Goal: Task Accomplishment & Management: Complete application form

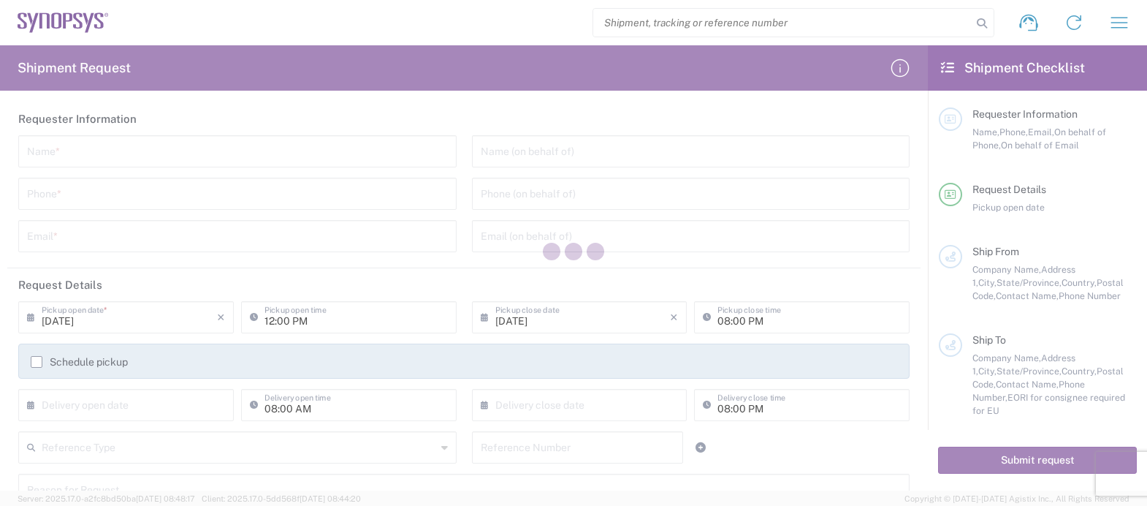
type input "[GEOGRAPHIC_DATA]"
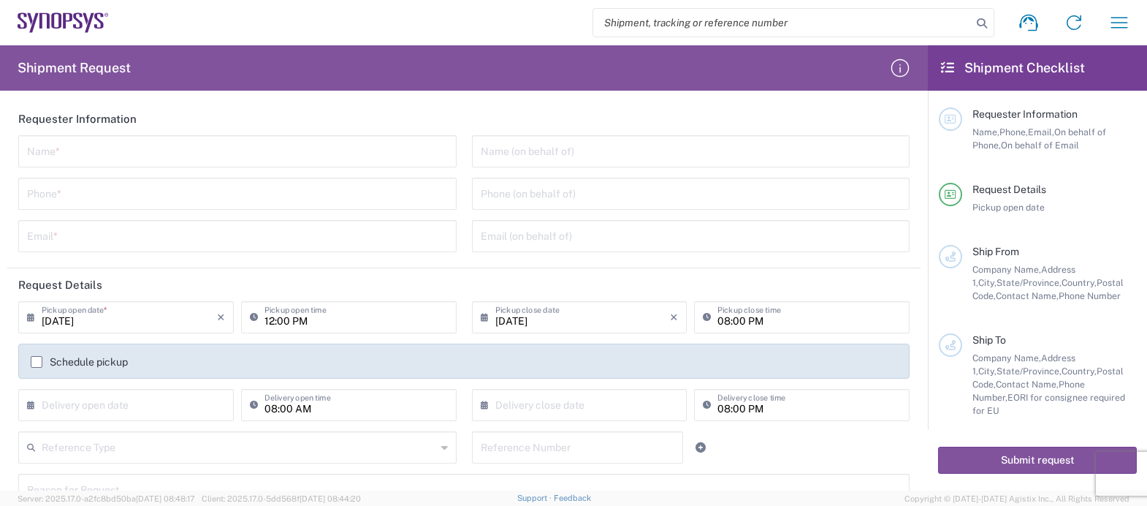
click at [1118, 215] on div "Request Details Pickup open date" at bounding box center [1038, 214] width 198 height 62
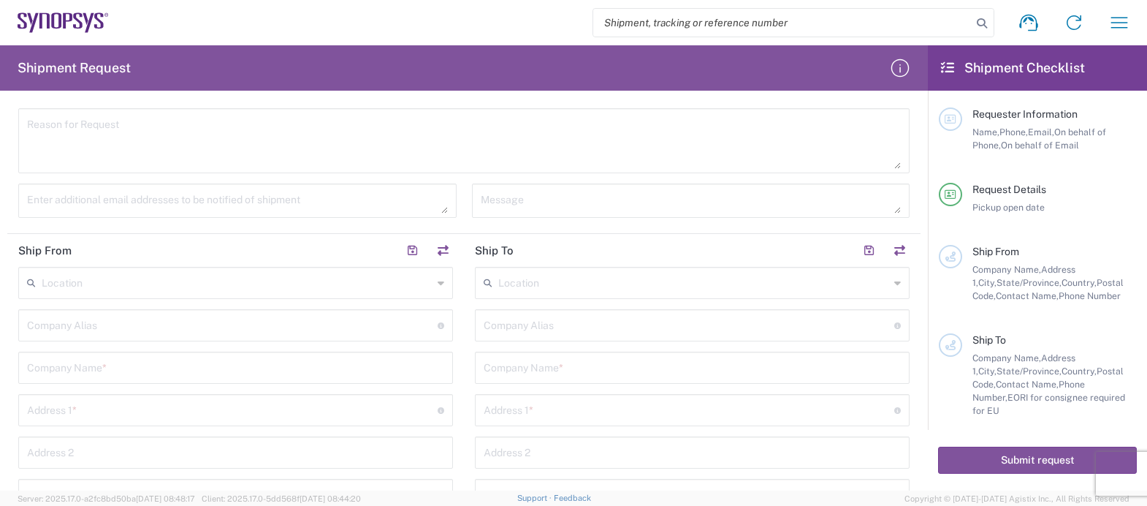
click at [522, 289] on input "text" at bounding box center [693, 282] width 391 height 26
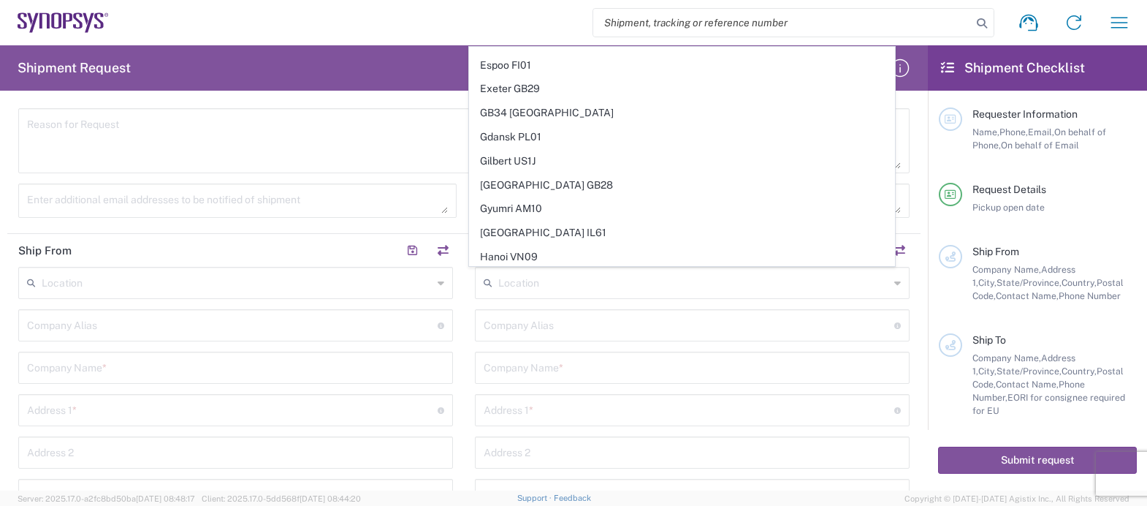
scroll to position [705, 0]
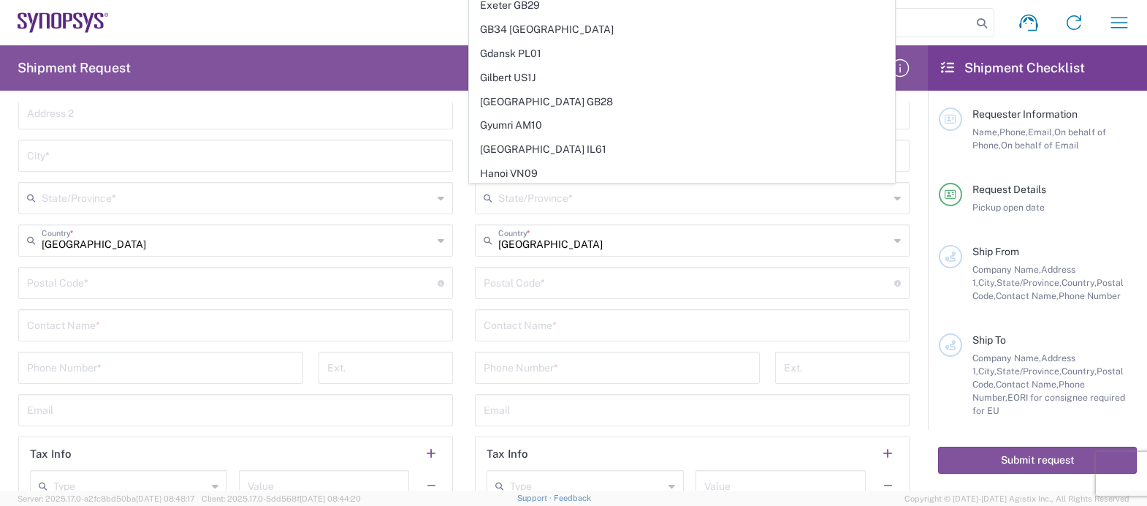
click at [517, 275] on input "undefined" at bounding box center [689, 282] width 411 height 26
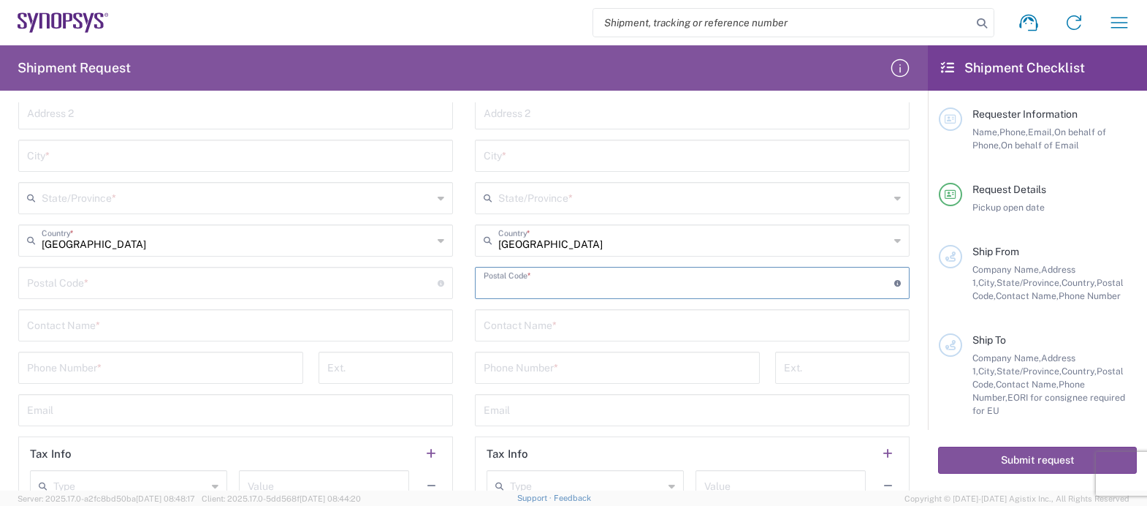
paste input "* * * [STREET_ADDRESS]"
type input "* * * [STREET_ADDRESS]"
drag, startPoint x: 498, startPoint y: 285, endPoint x: 452, endPoint y: 289, distance: 46.3
click at [452, 289] on div "Ship From Location [GEOGRAPHIC_DATA] DE04 Agrate Brianza IT01 [GEOGRAPHIC_DATA]…" at bounding box center [464, 209] width 914 height 629
drag, startPoint x: 590, startPoint y: 278, endPoint x: 364, endPoint y: 302, distance: 227.1
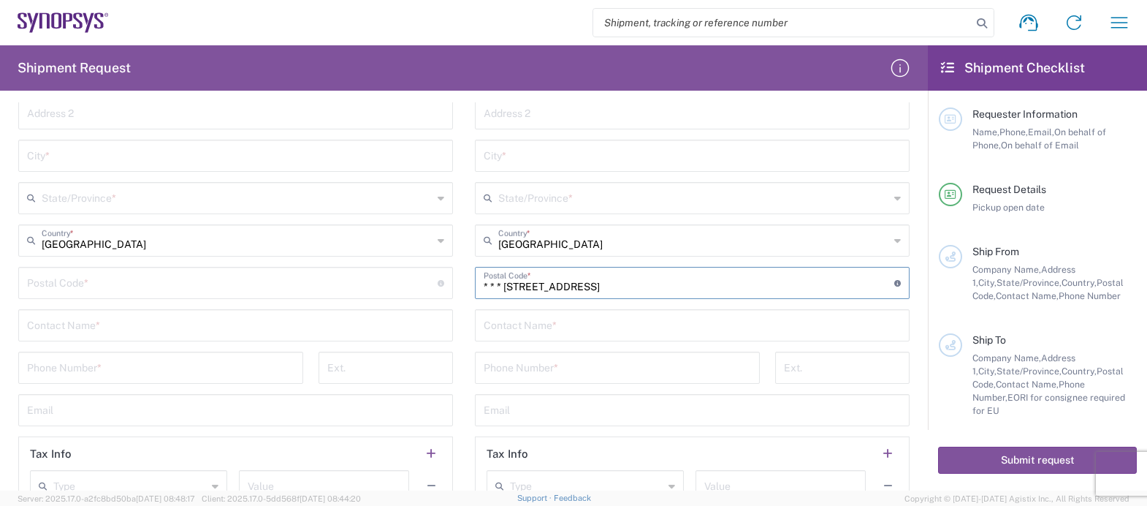
click at [364, 300] on div "Ship From Location [GEOGRAPHIC_DATA] DE04 Agrate Brianza IT01 [GEOGRAPHIC_DATA]…" at bounding box center [464, 209] width 914 height 629
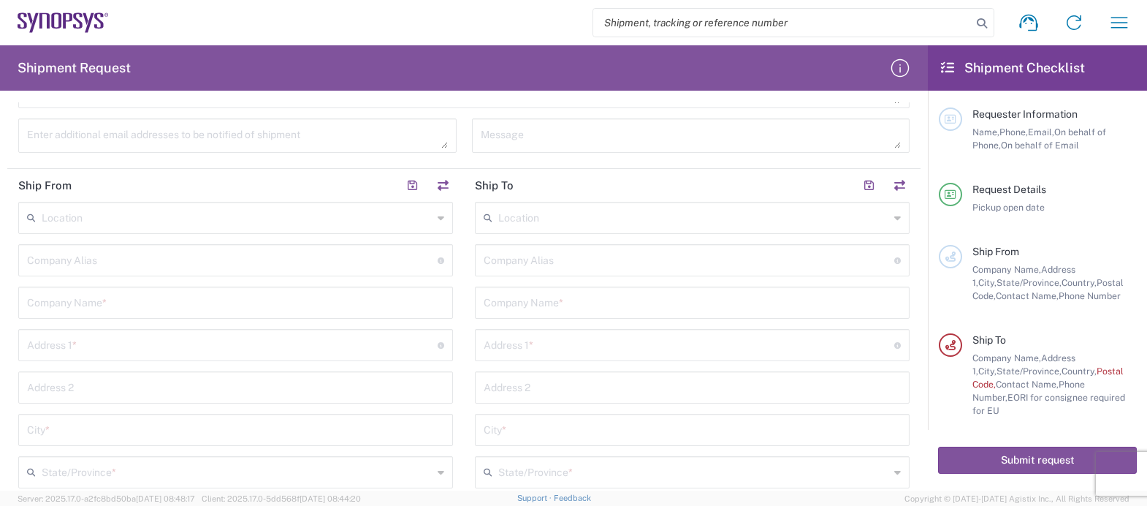
scroll to position [770, 0]
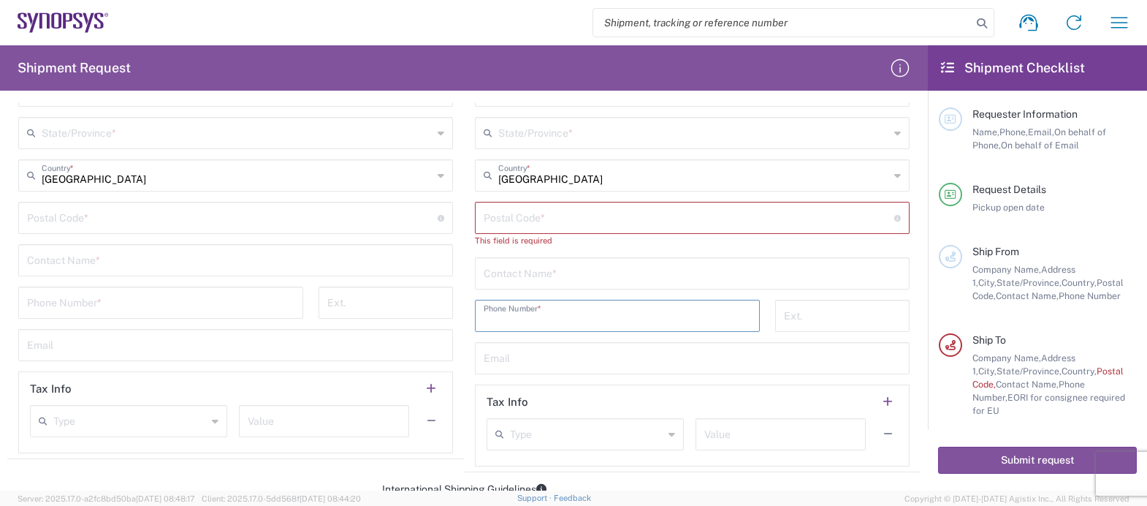
click at [550, 316] on input "tel" at bounding box center [617, 315] width 267 height 26
click at [475, 276] on div "Contact Name *" at bounding box center [692, 273] width 435 height 32
click at [525, 221] on input "undefined" at bounding box center [689, 217] width 411 height 26
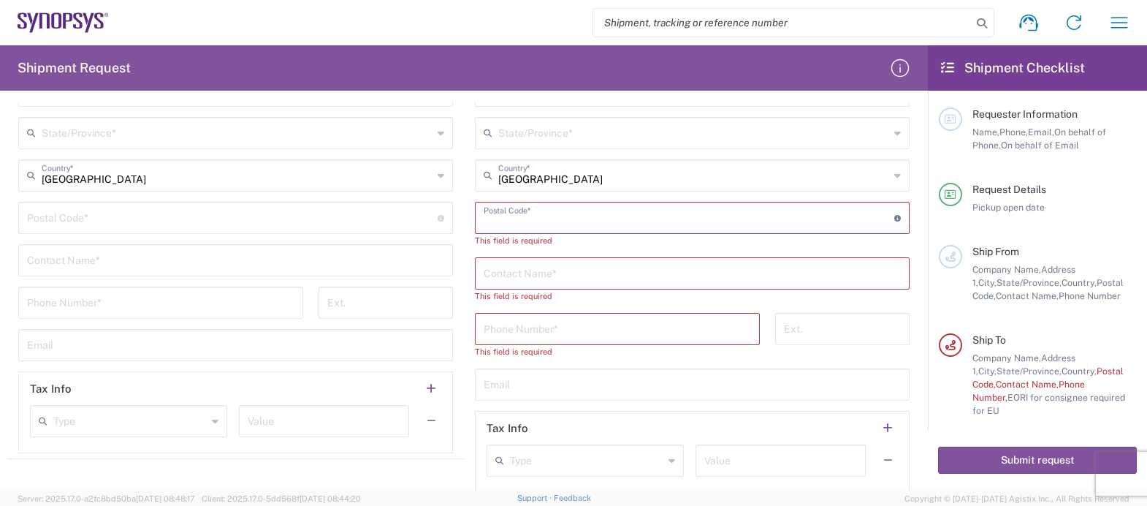
paste input "92123-1501"
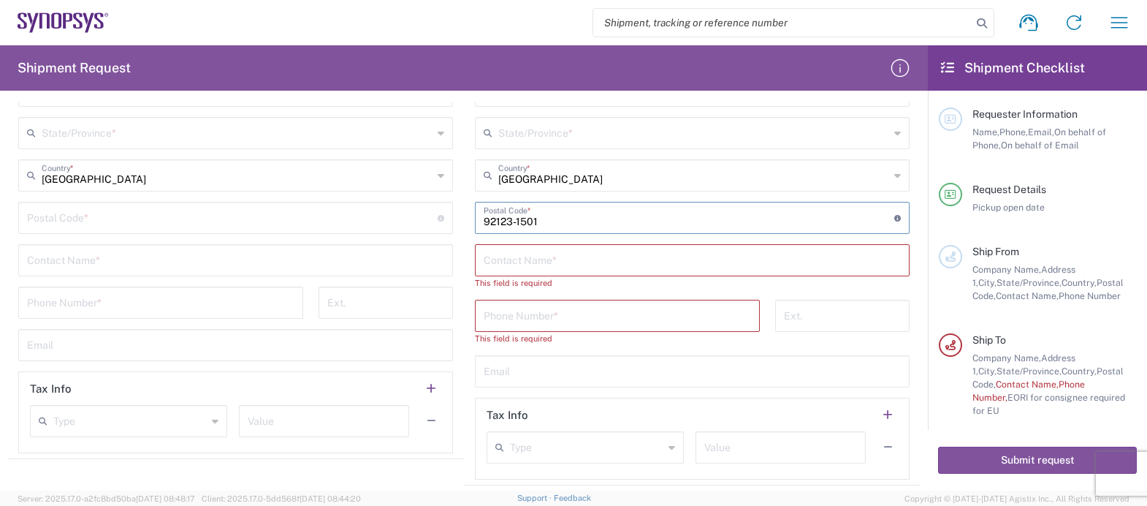
type input "92123-1501"
click at [578, 133] on input "text" at bounding box center [693, 132] width 391 height 26
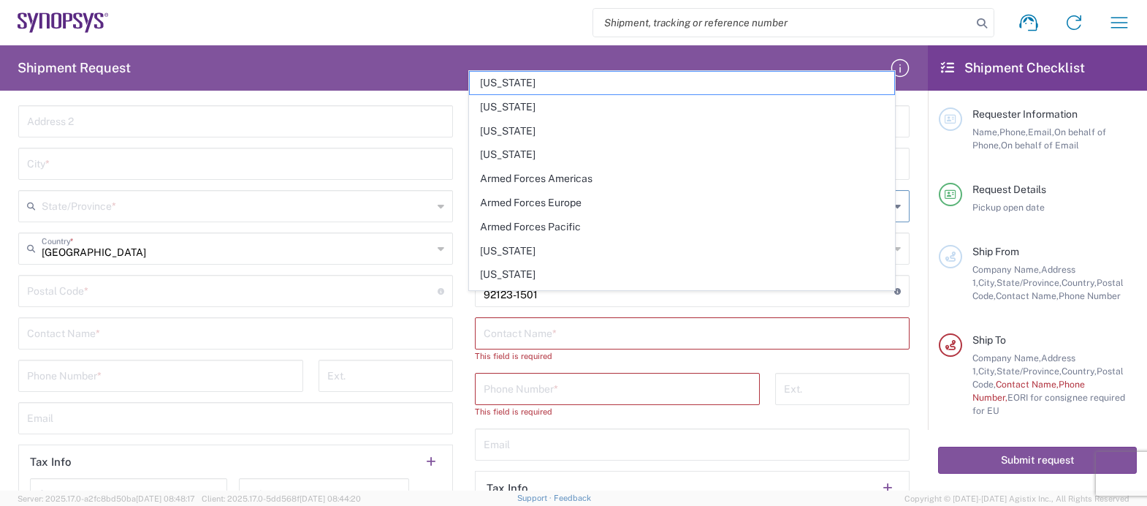
scroll to position [587, 0]
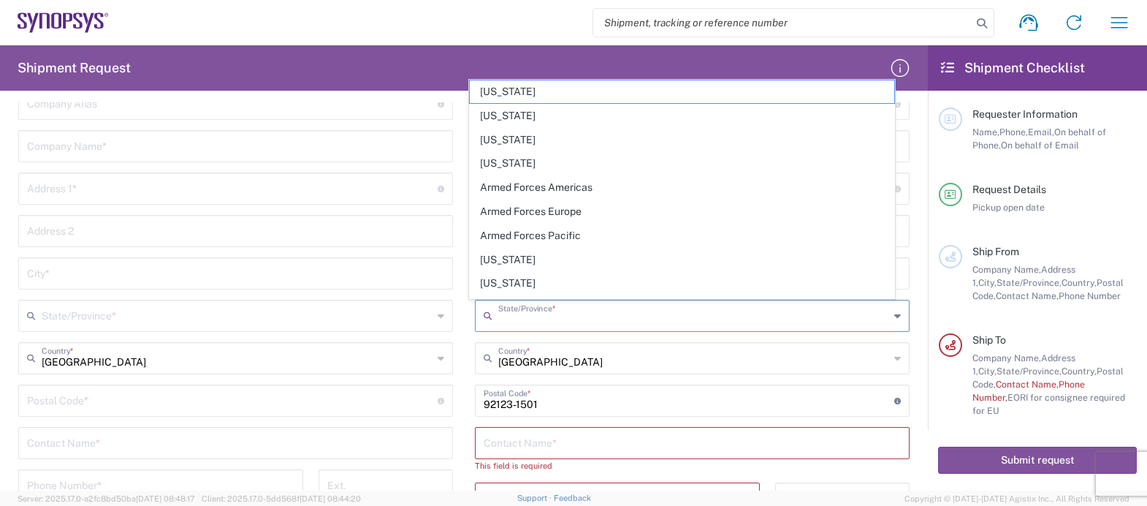
click at [879, 468] on div "This field is required" at bounding box center [692, 465] width 435 height 13
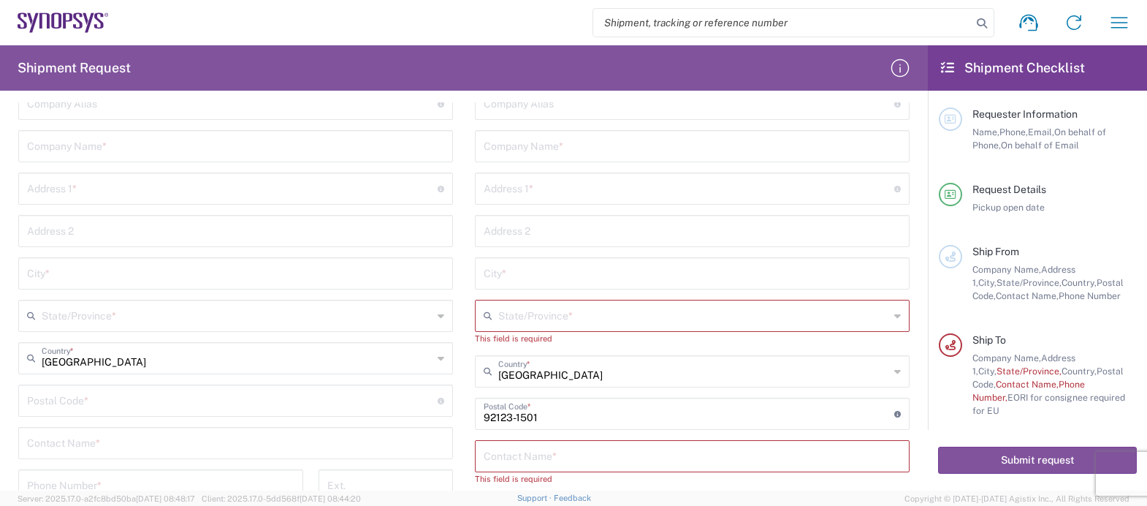
click at [586, 152] on input "text" at bounding box center [692, 145] width 417 height 26
click at [637, 151] on input "Kyocera International Inc" at bounding box center [692, 145] width 417 height 26
type input "Kyocera International Inc"
click at [495, 190] on input "text" at bounding box center [689, 188] width 411 height 26
paste input "[STREET_ADDRESS]"
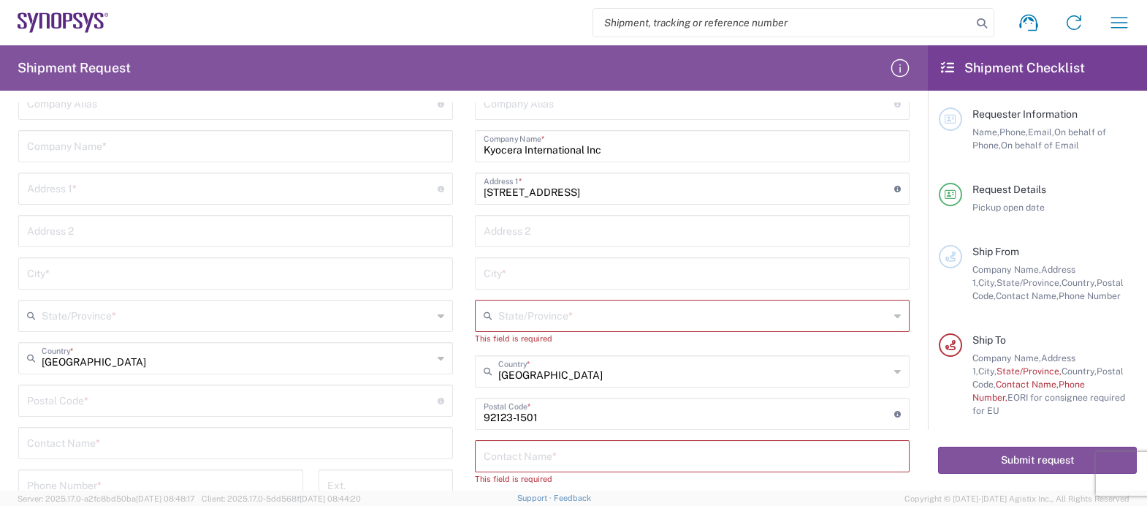
click at [650, 61] on agx-form-header "Shipment Request" at bounding box center [464, 67] width 928 height 45
click at [589, 197] on input "[STREET_ADDRESS]" at bounding box center [689, 188] width 411 height 26
paste input "[GEOGRAPHIC_DATA]"
click at [635, 196] on input "[STREET_ADDRESS]" at bounding box center [689, 188] width 411 height 26
type input "[STREET_ADDRESS]"
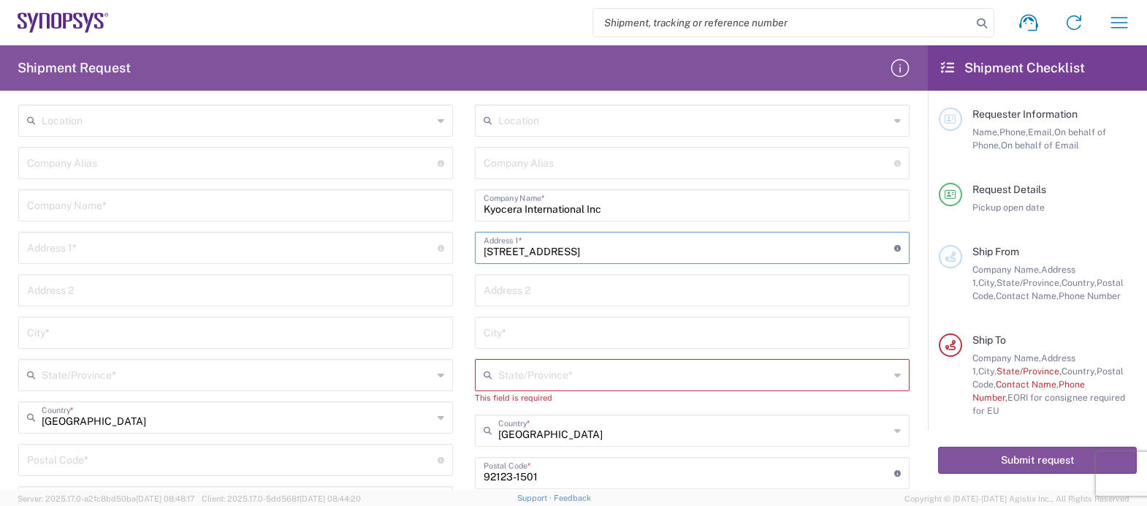
scroll to position [496, 0]
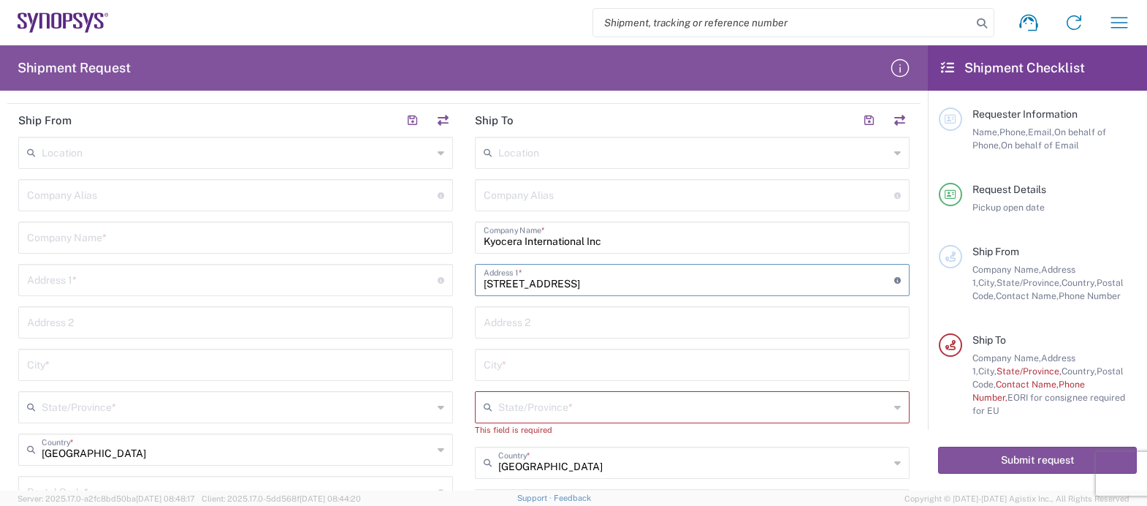
click at [610, 158] on input "text" at bounding box center [693, 152] width 391 height 26
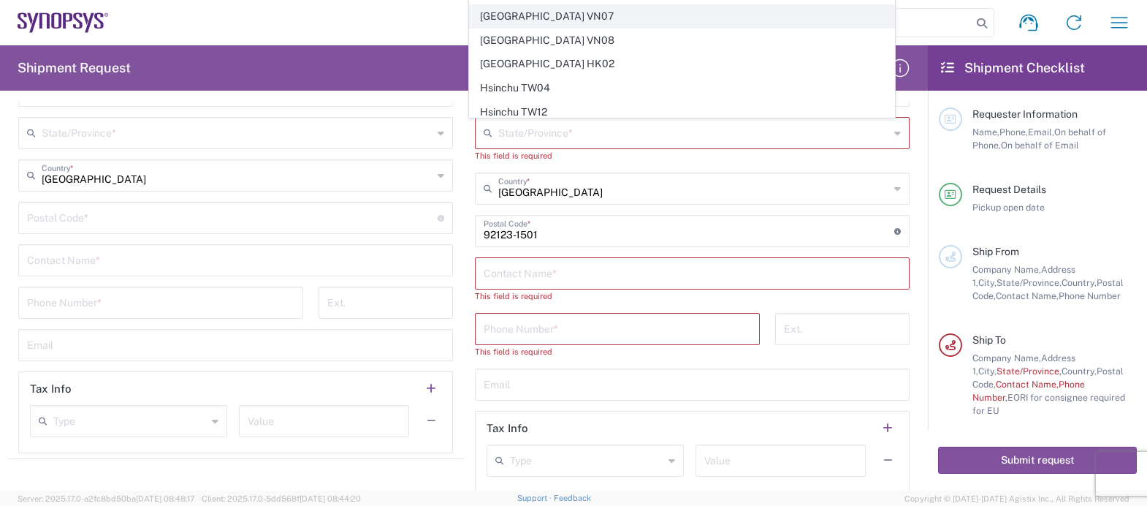
scroll to position [967, 0]
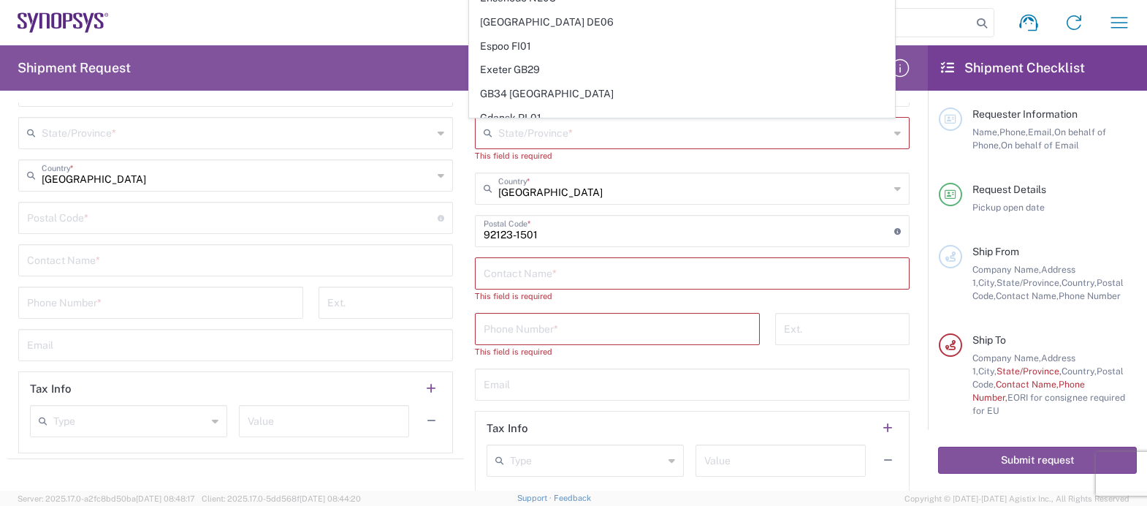
click at [715, 208] on div "Location [GEOGRAPHIC_DATA] DE04 Agrate Brianza IT01 [GEOGRAPHIC_DATA] DE02 [GEO…" at bounding box center [692, 178] width 435 height 630
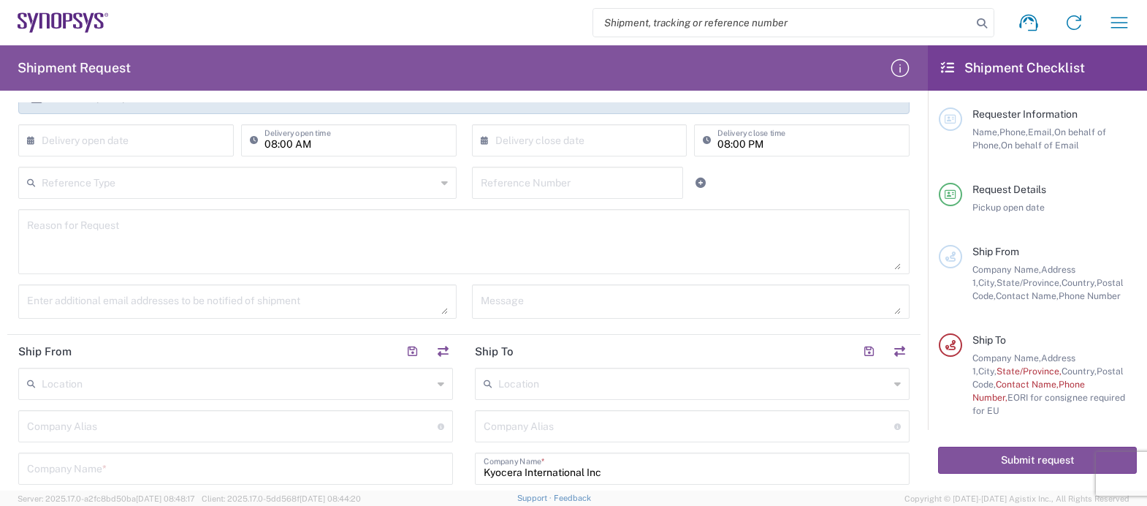
scroll to position [221, 0]
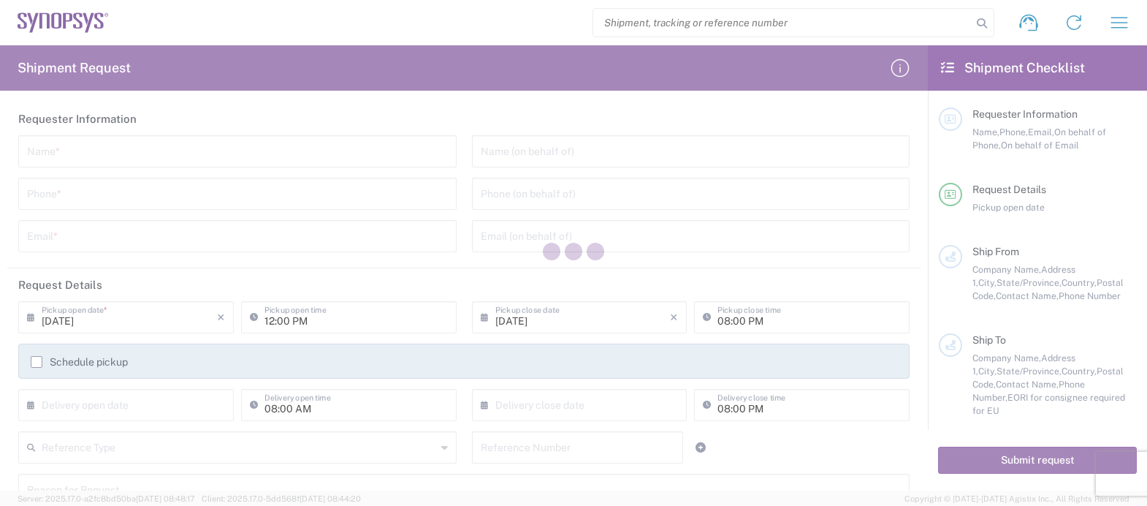
type input "[GEOGRAPHIC_DATA]"
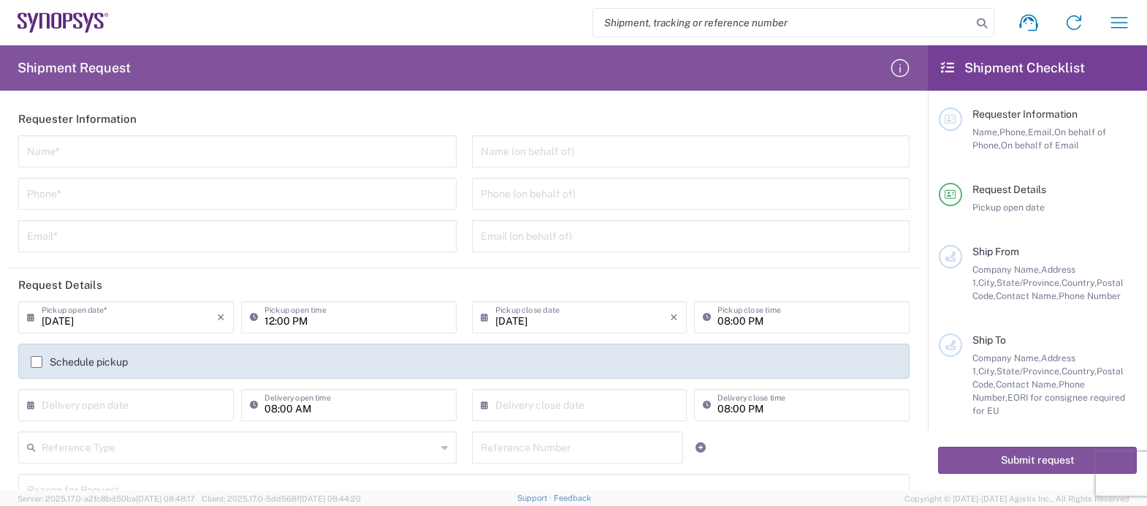
type input "[GEOGRAPHIC_DATA]"
click at [479, 82] on agx-form-header "Shipment Request" at bounding box center [464, 67] width 928 height 45
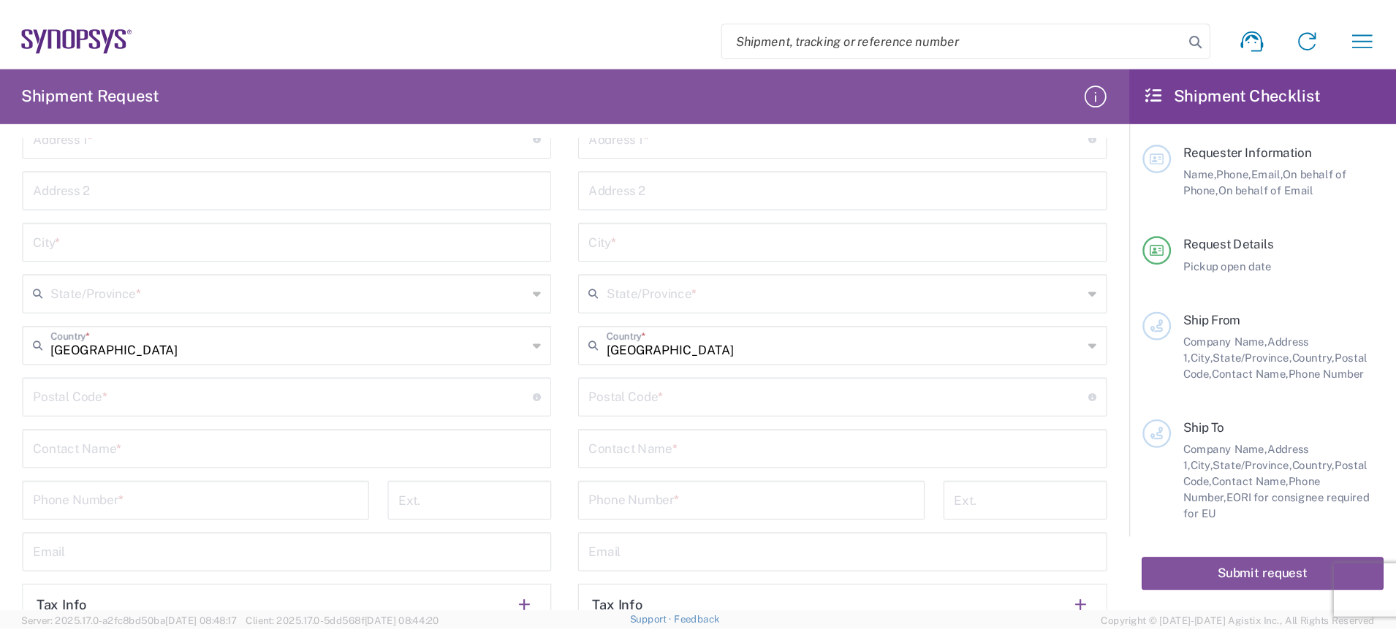
scroll to position [855, 0]
